Goal: Book appointment/travel/reservation

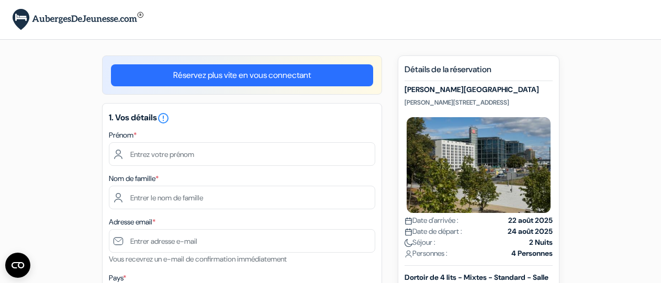
scroll to position [36, 0]
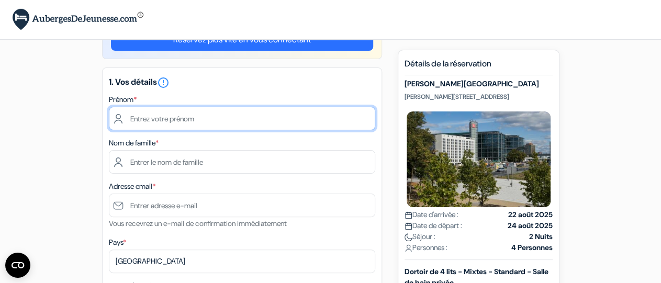
click at [145, 120] on input "text" at bounding box center [242, 119] width 266 height 24
type input "[PERSON_NAME]"
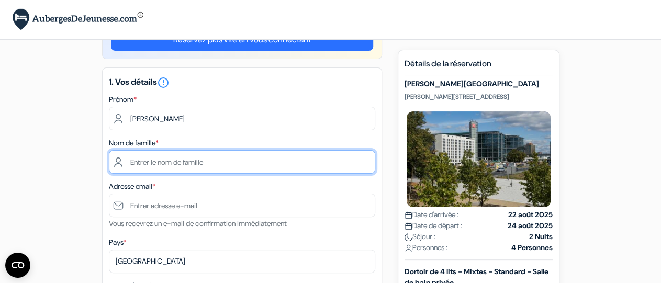
click at [145, 169] on input "text" at bounding box center [242, 162] width 266 height 24
type input "Huillet"
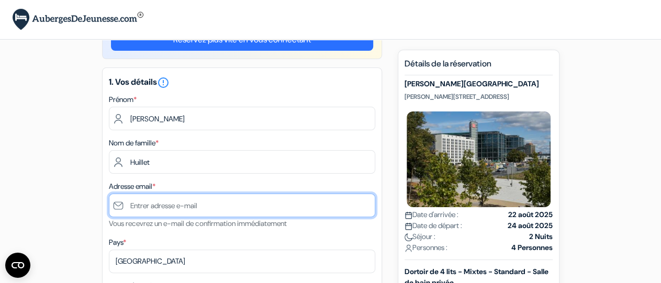
click at [142, 212] on input "text" at bounding box center [242, 206] width 266 height 24
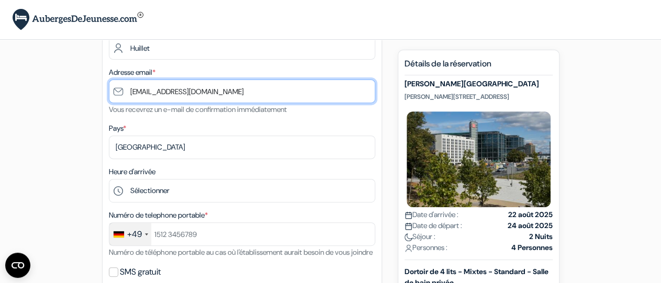
scroll to position [149, 0]
type input "[EMAIL_ADDRESS][DOMAIN_NAME]"
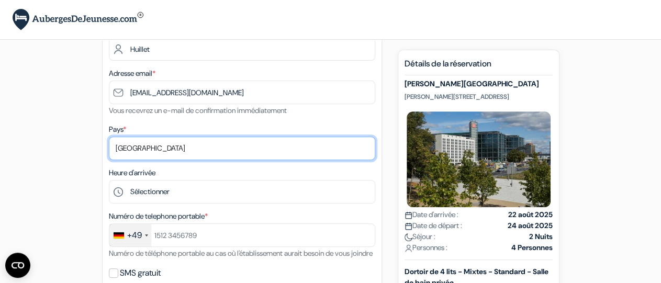
click at [109, 136] on select "Selectionner le pays Abkhazie [GEOGRAPHIC_DATA] [GEOGRAPHIC_DATA] Du [GEOGRAPHI…" at bounding box center [242, 148] width 266 height 24
select select "67"
click option "[GEOGRAPHIC_DATA]" at bounding box center [0, 0] width 0 height 0
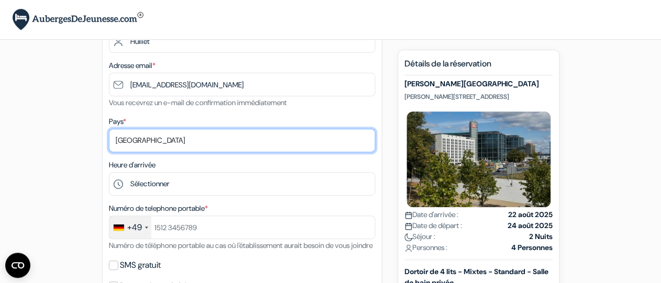
scroll to position [155, 0]
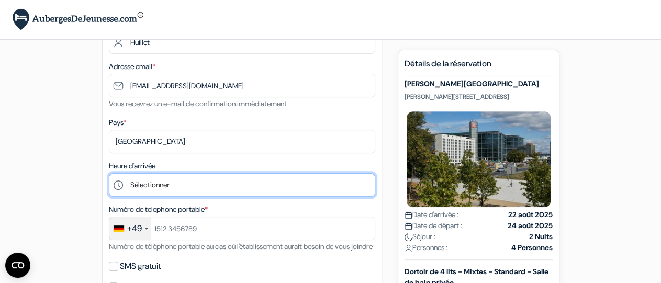
click at [109, 173] on select "Sélectionner 1:00 2:00 3:00 4:00 5:00 6:00 7:00 8:00 9:00 10:00 11:00 12:00 13:…" at bounding box center [242, 185] width 266 height 24
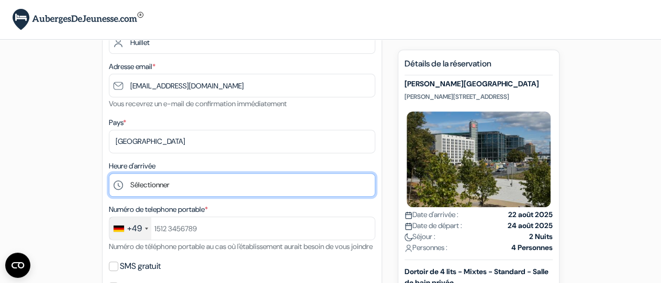
click at [109, 173] on select "Sélectionner 1:00 2:00 3:00 4:00 5:00 6:00 7:00 8:00 9:00 10:00 11:00 12:00 13:…" at bounding box center [242, 185] width 266 height 24
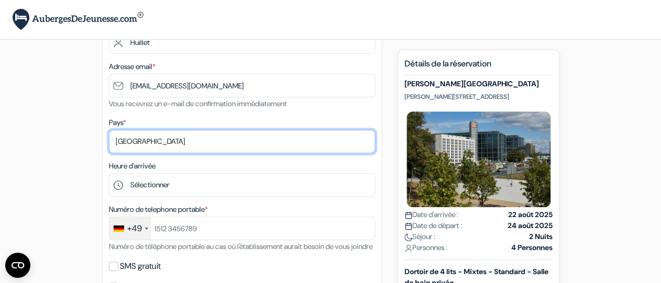
click at [109, 130] on select "Selectionner le pays Abkhazie [GEOGRAPHIC_DATA] [GEOGRAPHIC_DATA] Du [GEOGRAPHI…" at bounding box center [242, 142] width 266 height 24
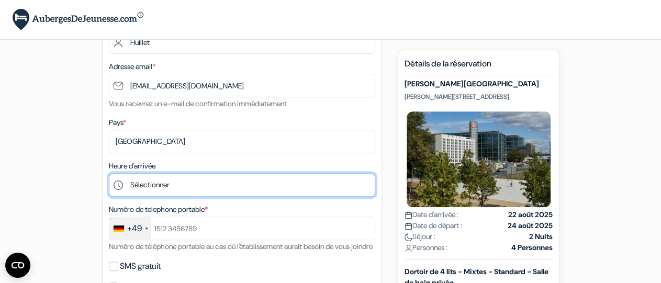
click at [109, 173] on select "Sélectionner 1:00 2:00 3:00 4:00 5:00 6:00 7:00 8:00 9:00 10:00 11:00 12:00 13:…" at bounding box center [242, 185] width 266 height 24
click option "19:00" at bounding box center [0, 0] width 0 height 0
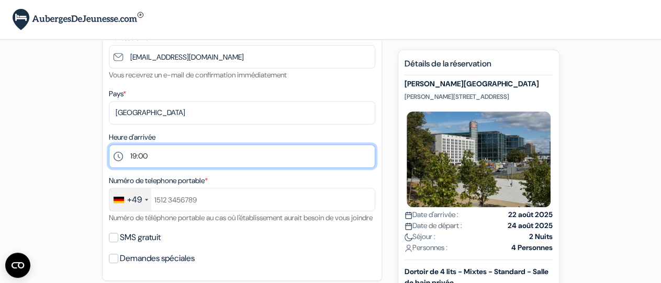
scroll to position [185, 0]
click at [109, 143] on select "Sélectionner 1:00 2:00 3:00 4:00 5:00 6:00 7:00 8:00 9:00 10:00 11:00 12:00 13:…" at bounding box center [242, 155] width 266 height 24
select select "18"
click option "18:00" at bounding box center [0, 0] width 0 height 0
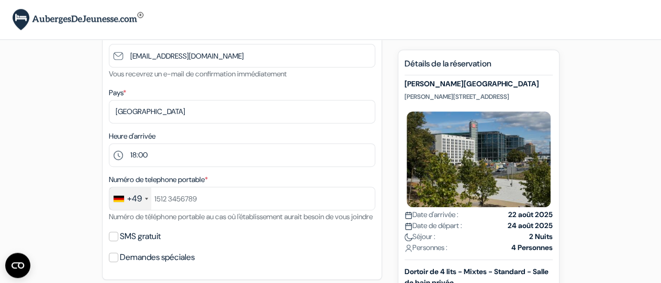
click at [140, 203] on div "+49" at bounding box center [134, 198] width 15 height 13
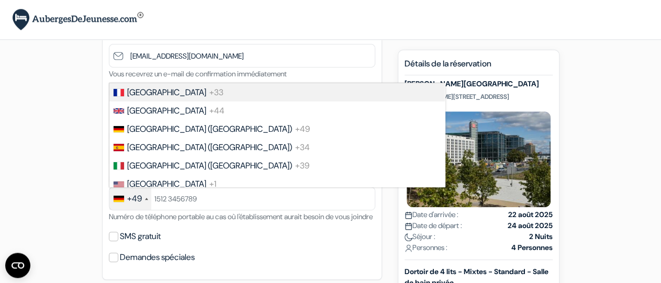
click at [209, 95] on span "+33" at bounding box center [216, 92] width 14 height 11
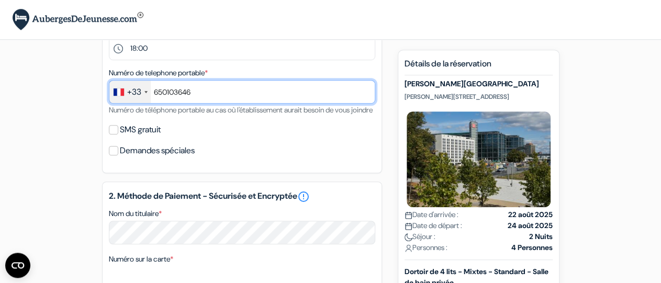
scroll to position [293, 0]
type input "650103646"
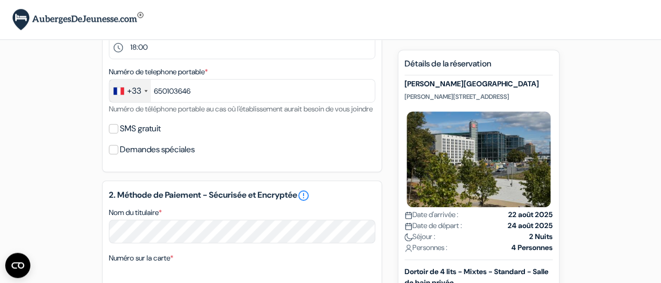
click at [241, 113] on small "Numéro de téléphone portable au cas où l'établissement aurait besoin de vous jo…" at bounding box center [241, 108] width 264 height 9
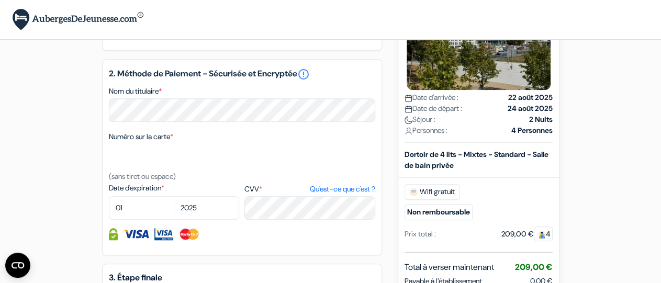
scroll to position [414, 0]
click at [109, 196] on select "01 02 03 04 05 06 07 08 09 10 11 12" at bounding box center [141, 208] width 65 height 24
select select "02"
click option "02" at bounding box center [0, 0] width 0 height 0
click at [174, 196] on select "2025 2026 2027 2028 2029 2030 2031 2032 2033 2034 2035 2036 2037 2038 2039 2040…" at bounding box center [206, 208] width 65 height 24
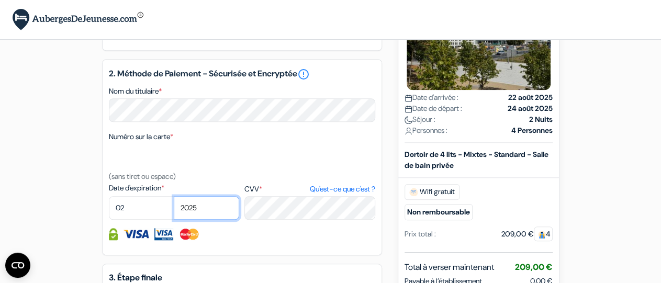
select select "2026"
click option "2026" at bounding box center [0, 0] width 0 height 0
click at [174, 196] on select "2025 2026 2027 2028 2029 2030 2031 2032 2033 2034 2035 2036 2037 2038 2039 2040…" at bounding box center [206, 208] width 65 height 24
click at [260, 240] on div at bounding box center [242, 234] width 266 height 12
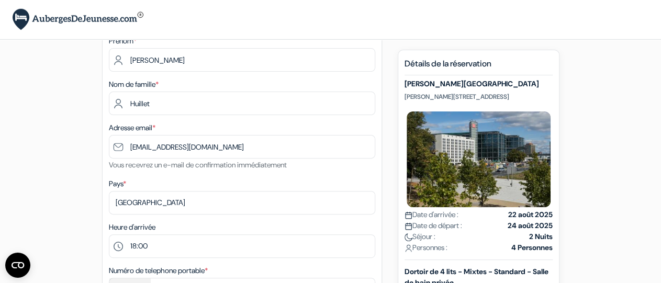
scroll to position [94, 0]
drag, startPoint x: 446, startPoint y: 98, endPoint x: 529, endPoint y: 101, distance: 83.2
click at [529, 101] on div "[PERSON_NAME][GEOGRAPHIC_DATA] [GEOGRAPHIC_DATA] Ella - [STREET_ADDRESS] Date d…" at bounding box center [478, 169] width 148 height 180
copy p "[STREET_ADDRESS]"
drag, startPoint x: 404, startPoint y: 96, endPoint x: 533, endPoint y: 98, distance: 128.7
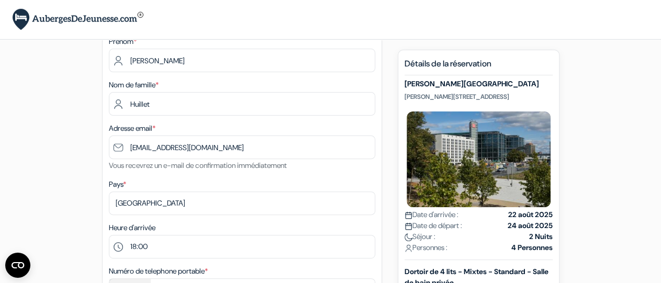
click at [533, 98] on p "[PERSON_NAME][STREET_ADDRESS]" at bounding box center [478, 97] width 148 height 8
copy p "[PERSON_NAME][STREET_ADDRESS]"
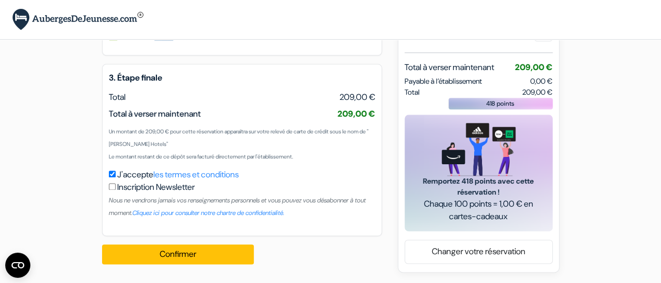
scroll to position [628, 0]
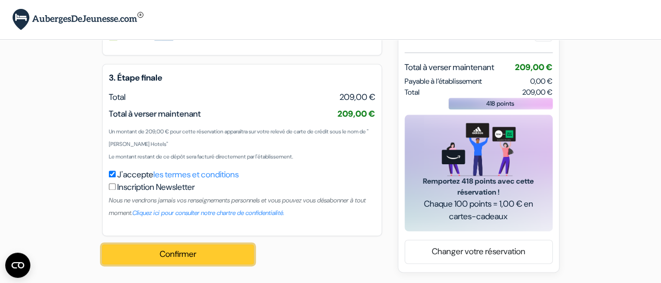
click at [212, 250] on button "Confirmer Loading..." at bounding box center [178, 254] width 152 height 20
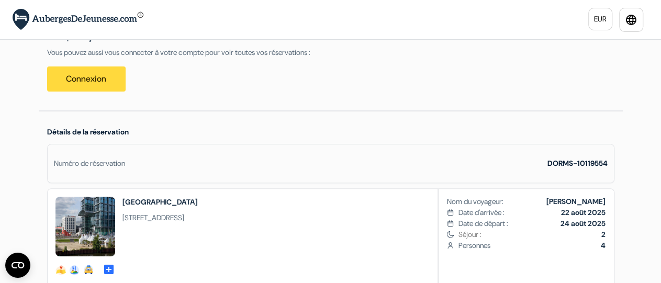
scroll to position [148, 0]
